Goal: Task Accomplishment & Management: Manage account settings

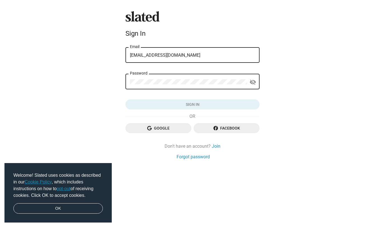
type input "[EMAIL_ADDRESS][DOMAIN_NAME]"
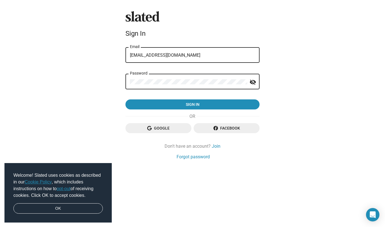
click at [125, 99] on button "Sign in" at bounding box center [192, 104] width 134 height 10
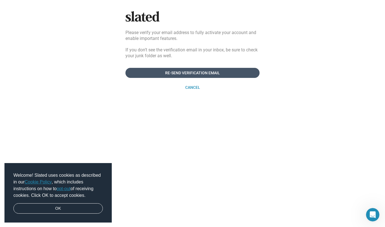
click at [195, 72] on span "Re-send verification email" at bounding box center [192, 73] width 125 height 10
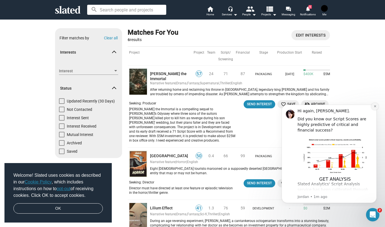
click at [375, 108] on button "Dismiss notification" at bounding box center [374, 106] width 7 height 7
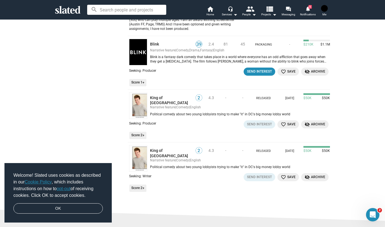
scroll to position [235, 0]
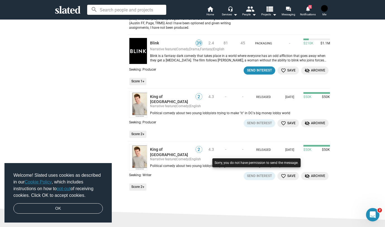
click at [257, 173] on div at bounding box center [256, 168] width 91 height 23
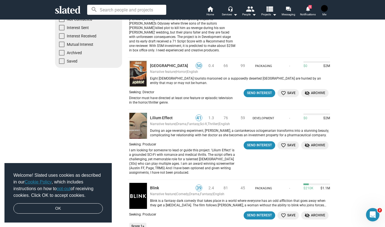
scroll to position [71, 0]
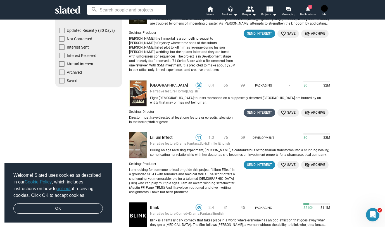
click at [257, 110] on div "Send Interest" at bounding box center [259, 113] width 25 height 6
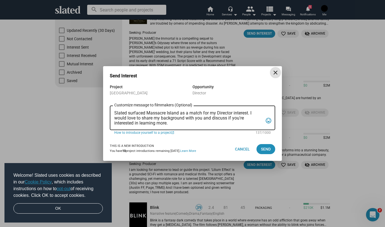
scroll to position [0, 0]
click at [267, 151] on span "Send" at bounding box center [266, 149] width 10 height 10
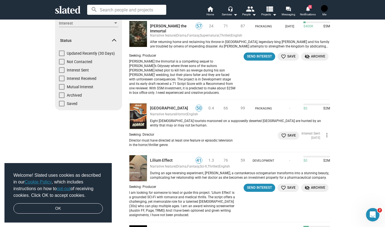
scroll to position [60, 0]
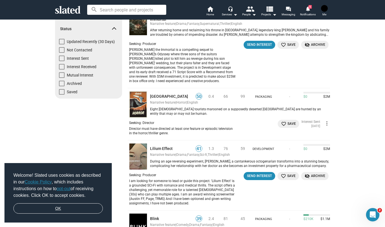
click at [67, 208] on link "OK" at bounding box center [57, 208] width 89 height 11
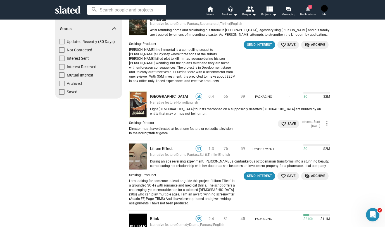
click at [308, 10] on mat-icon "notifications" at bounding box center [307, 8] width 5 height 5
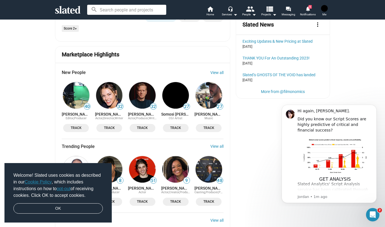
scroll to position [590, 0]
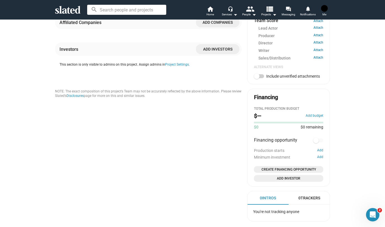
scroll to position [232, 0]
click at [311, 116] on button "Add budget" at bounding box center [315, 115] width 18 height 4
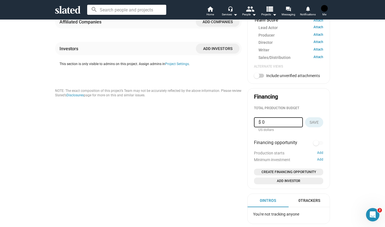
click at [283, 123] on input "$ 0" at bounding box center [278, 122] width 40 height 10
drag, startPoint x: 287, startPoint y: 121, endPoint x: 254, endPoint y: 122, distance: 32.7
click at [254, 122] on div "$ 1,000,000" at bounding box center [278, 122] width 49 height 10
type input "$ 900,000"
click at [315, 123] on span "Save" at bounding box center [314, 122] width 9 height 10
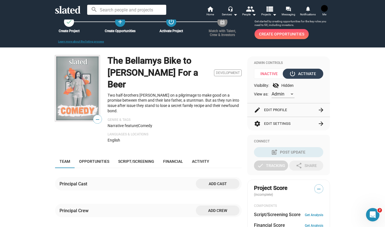
scroll to position [6, 0]
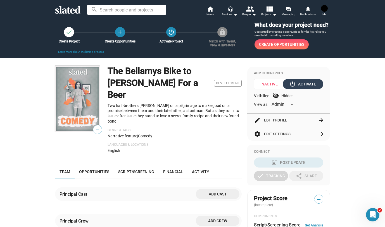
click at [308, 86] on div "power_settings_new Activate" at bounding box center [303, 84] width 26 height 10
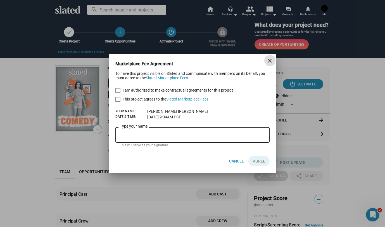
click at [118, 89] on span at bounding box center [117, 90] width 5 height 5
click at [118, 93] on input "I am authorized to make contractual agreements for this project" at bounding box center [118, 93] width 0 height 0
checkbox input "true"
click at [119, 99] on span at bounding box center [117, 99] width 5 height 5
click at [118, 102] on input "This project agrees to the Slated Marketplace Fees" at bounding box center [118, 102] width 0 height 0
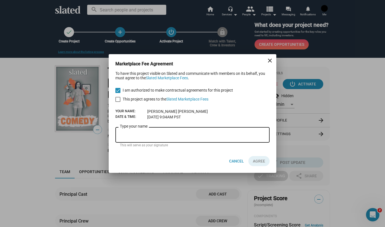
checkbox input "true"
click at [186, 139] on div "Type your name" at bounding box center [192, 134] width 145 height 16
type input "[PERSON_NAME]"
click at [257, 158] on span "AGREE" at bounding box center [259, 161] width 12 height 10
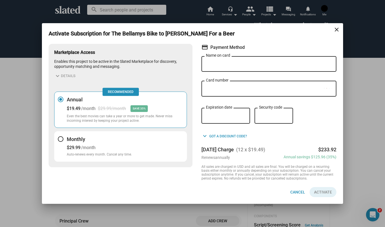
click at [338, 29] on mat-icon "close" at bounding box center [336, 29] width 7 height 7
